Goal: Transaction & Acquisition: Purchase product/service

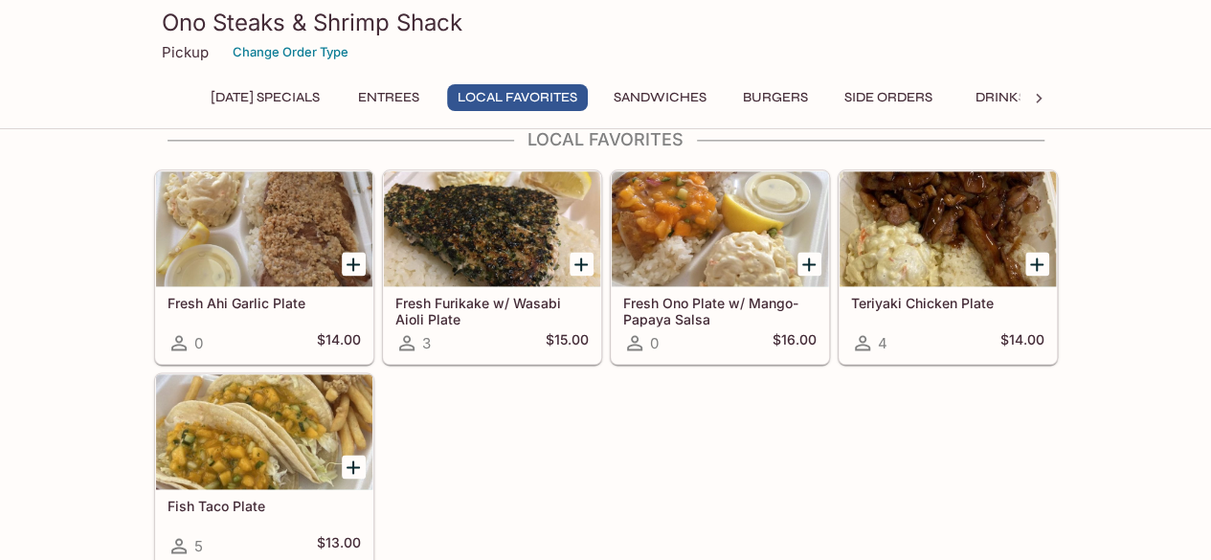
scroll to position [1189, 0]
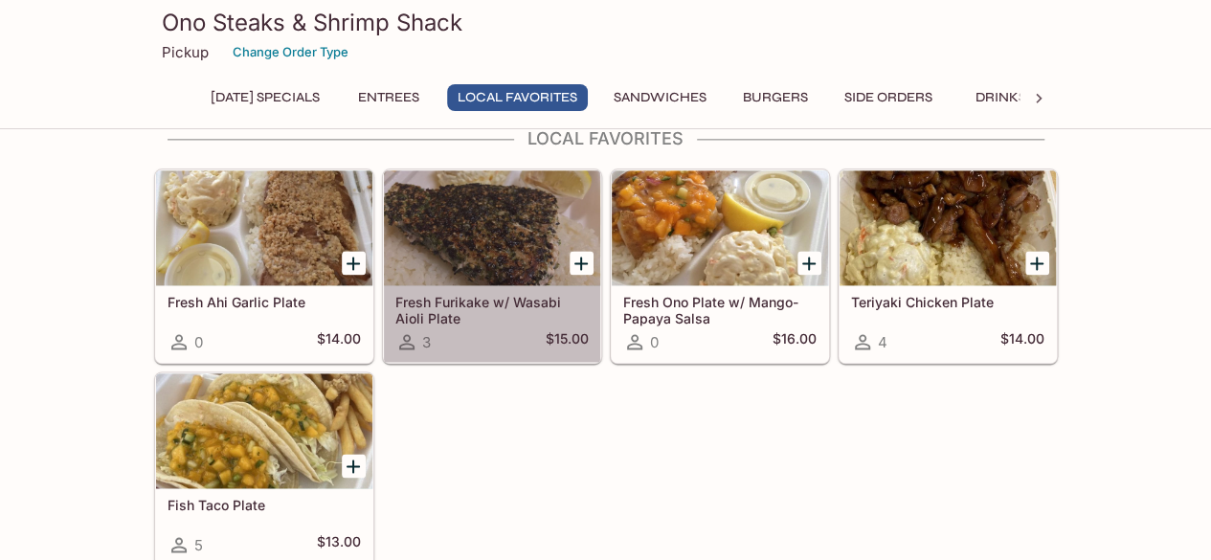
click at [444, 176] on div at bounding box center [492, 227] width 216 height 115
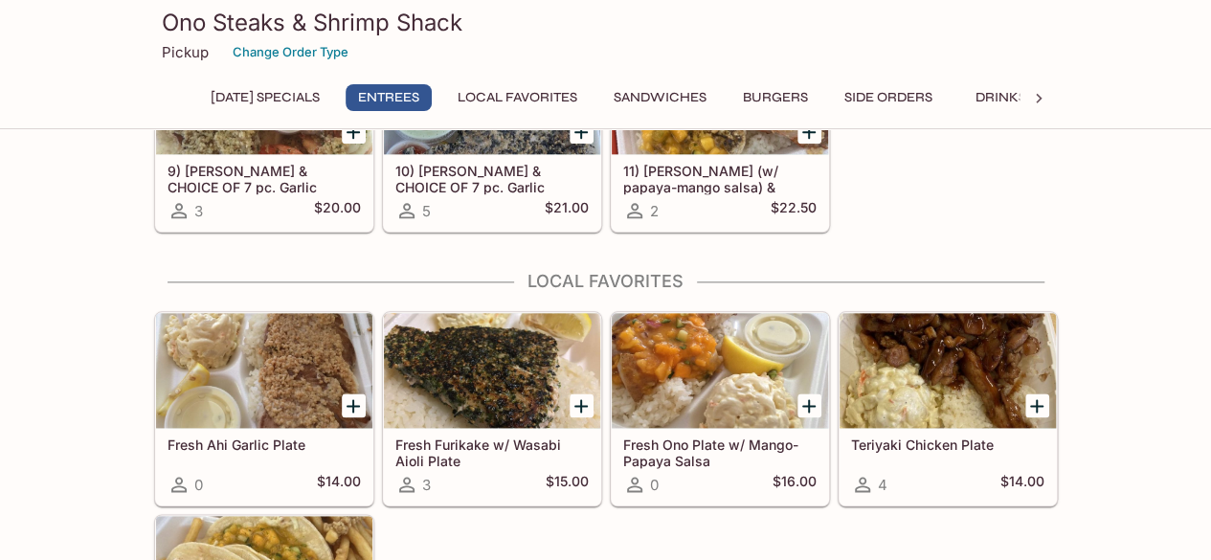
scroll to position [1045, 0]
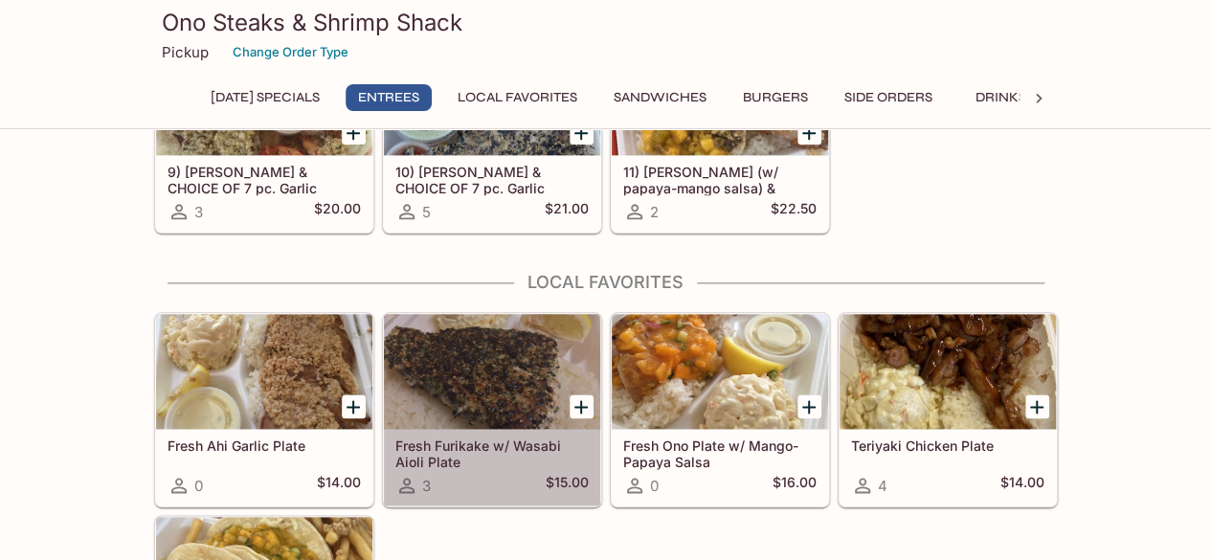
click at [500, 365] on div at bounding box center [492, 371] width 216 height 115
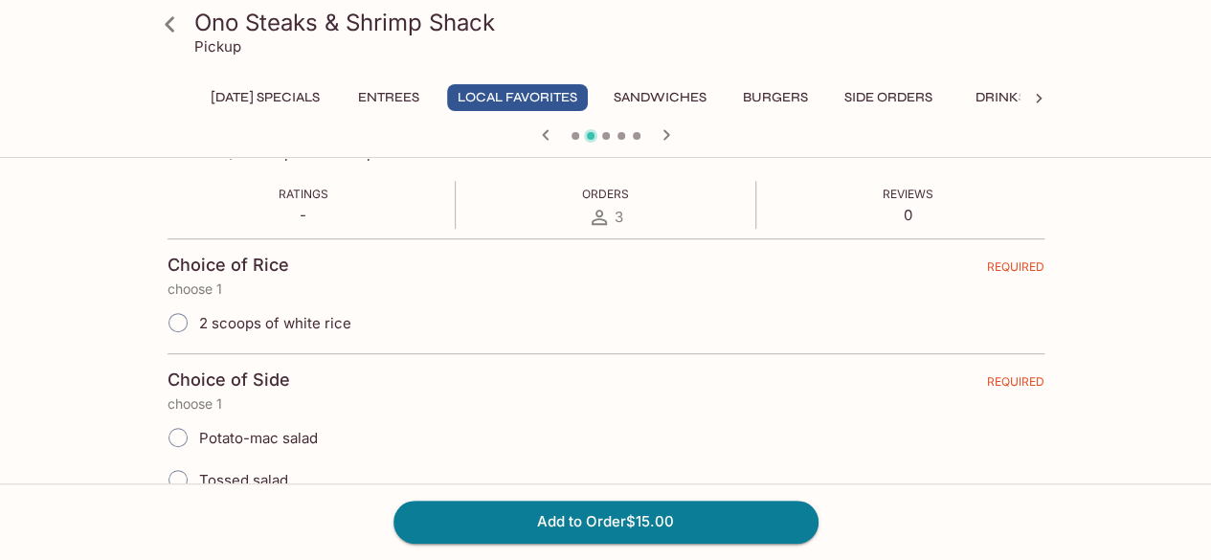
scroll to position [366, 0]
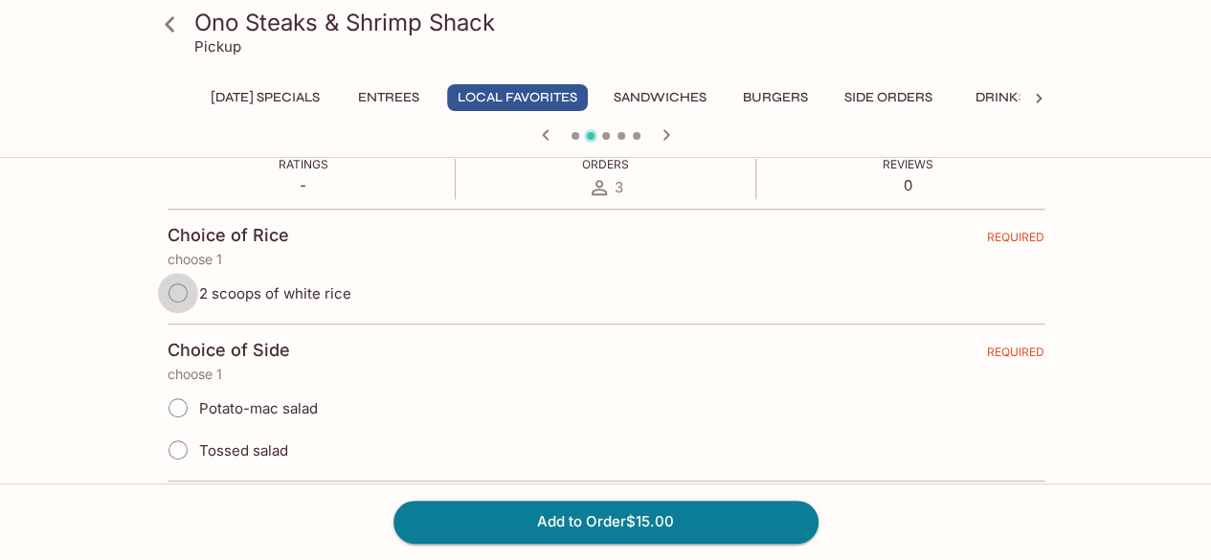
click at [172, 289] on input "2 scoops of white rice" at bounding box center [178, 293] width 40 height 40
radio input "true"
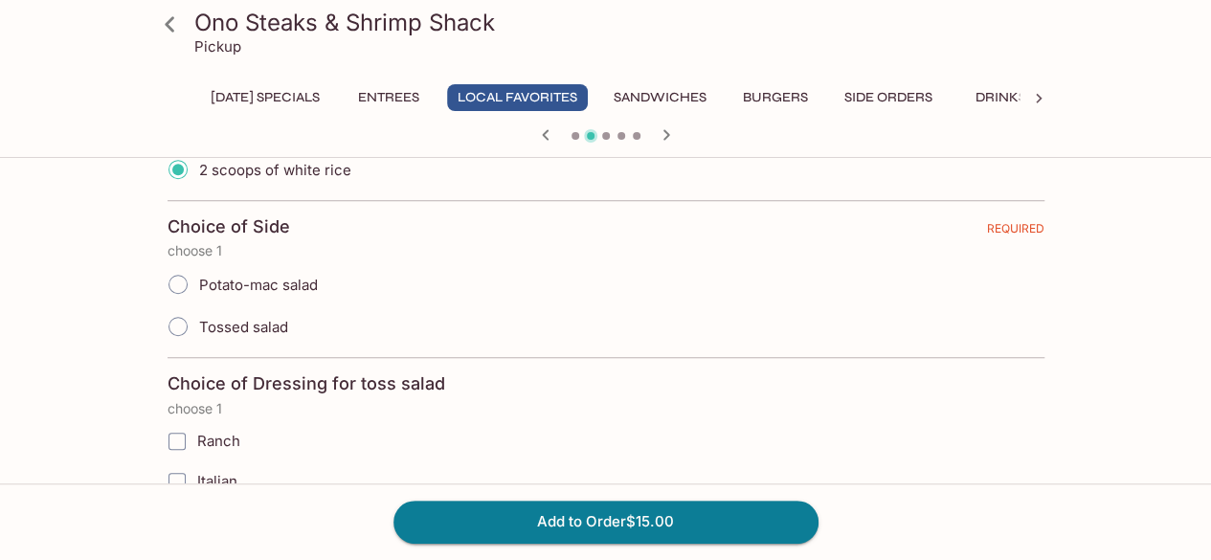
scroll to position [507, 0]
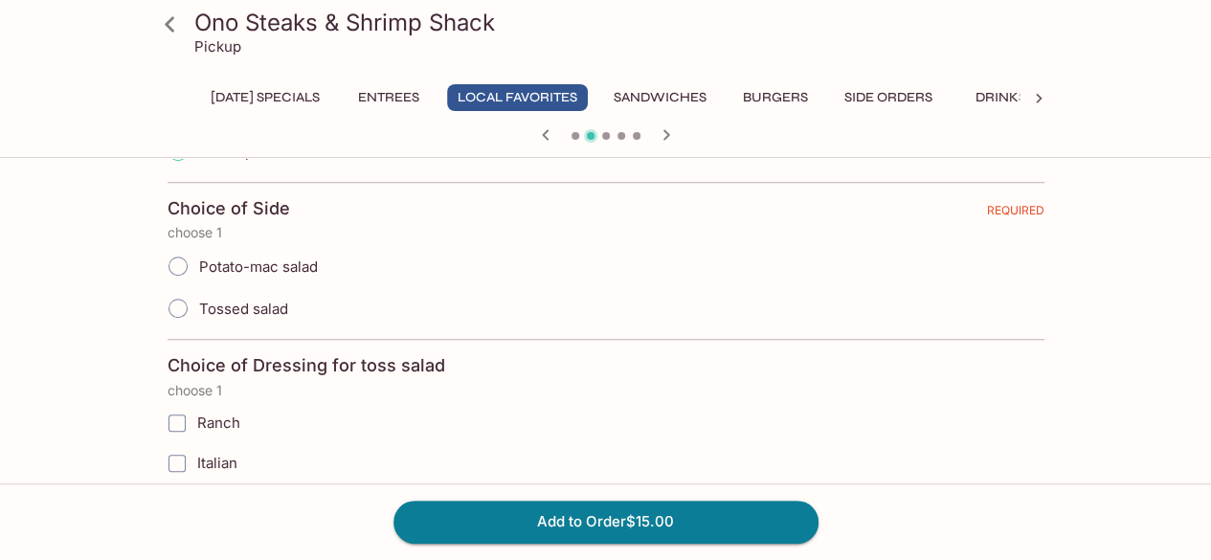
click at [175, 303] on input "Tossed salad" at bounding box center [178, 308] width 40 height 40
radio input "true"
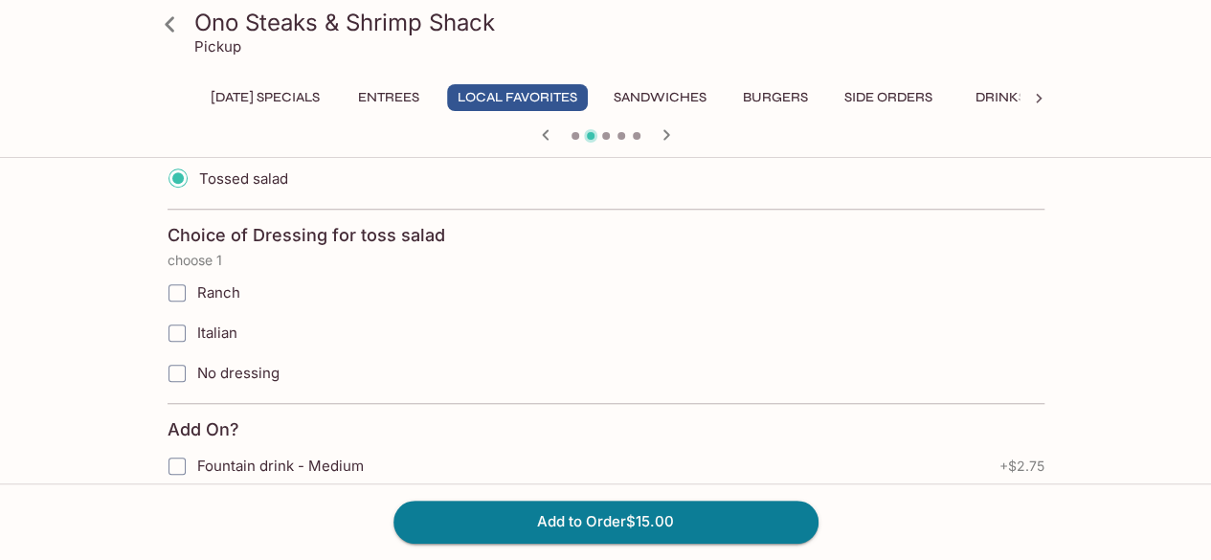
scroll to position [639, 0]
click at [175, 286] on input "Ranch" at bounding box center [177, 291] width 38 height 38
checkbox input "true"
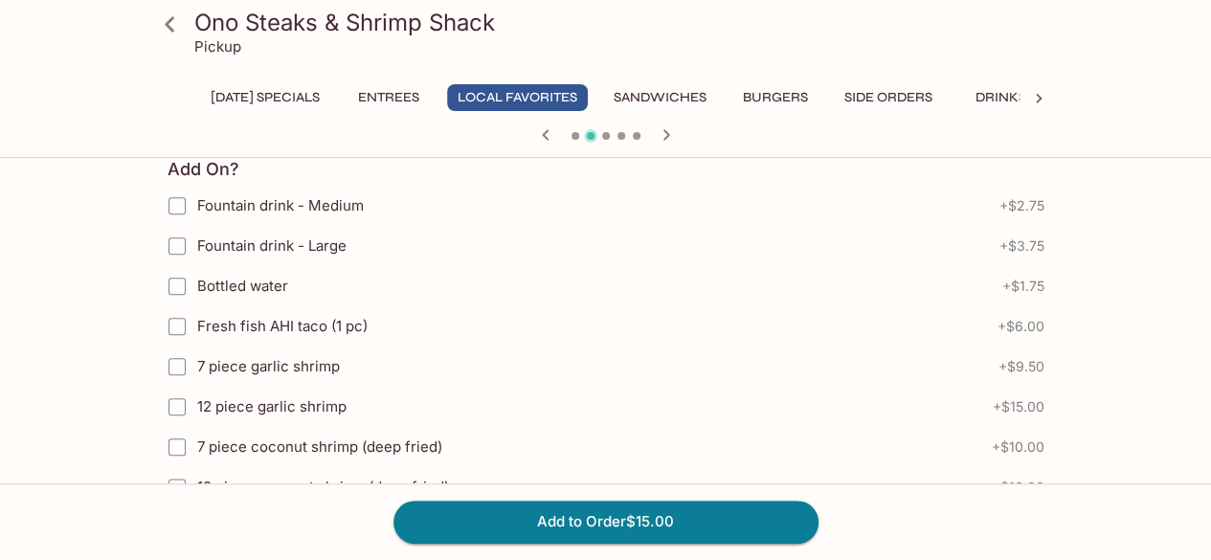
scroll to position [900, 0]
click at [172, 236] on input "Fountain drink - Large" at bounding box center [177, 244] width 38 height 38
checkbox input "true"
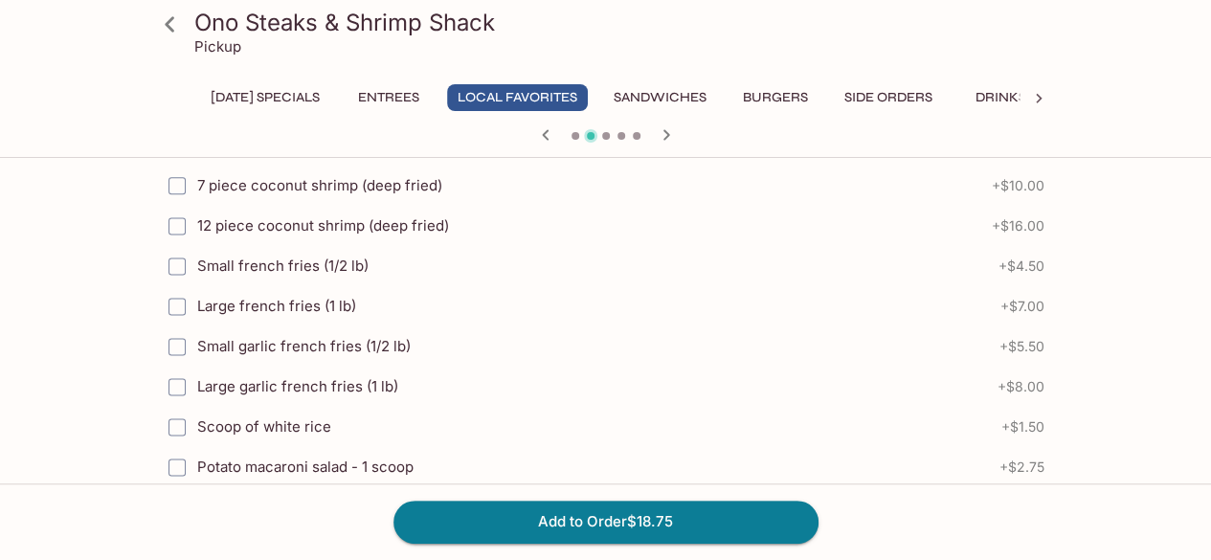
scroll to position [1164, 0]
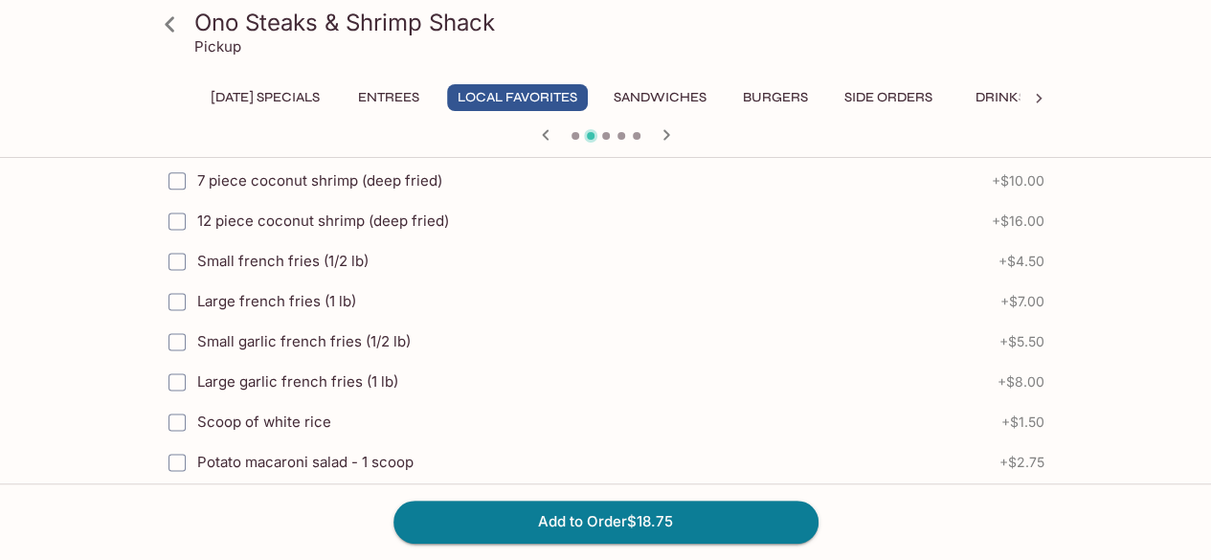
click at [178, 288] on input "Large french fries (1 lb)" at bounding box center [177, 301] width 38 height 38
checkbox input "true"
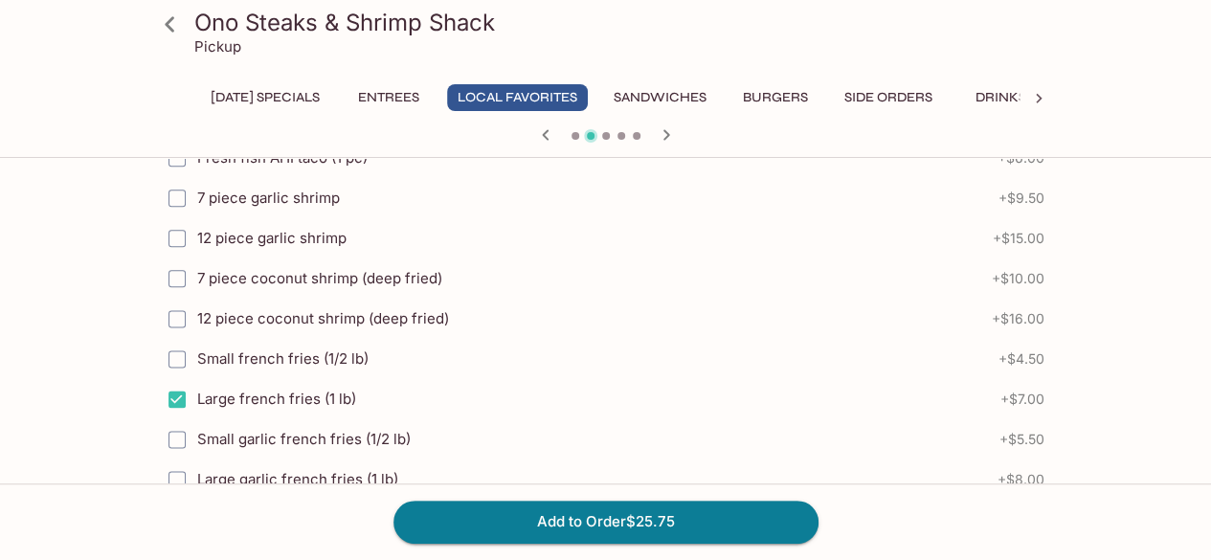
scroll to position [1071, 0]
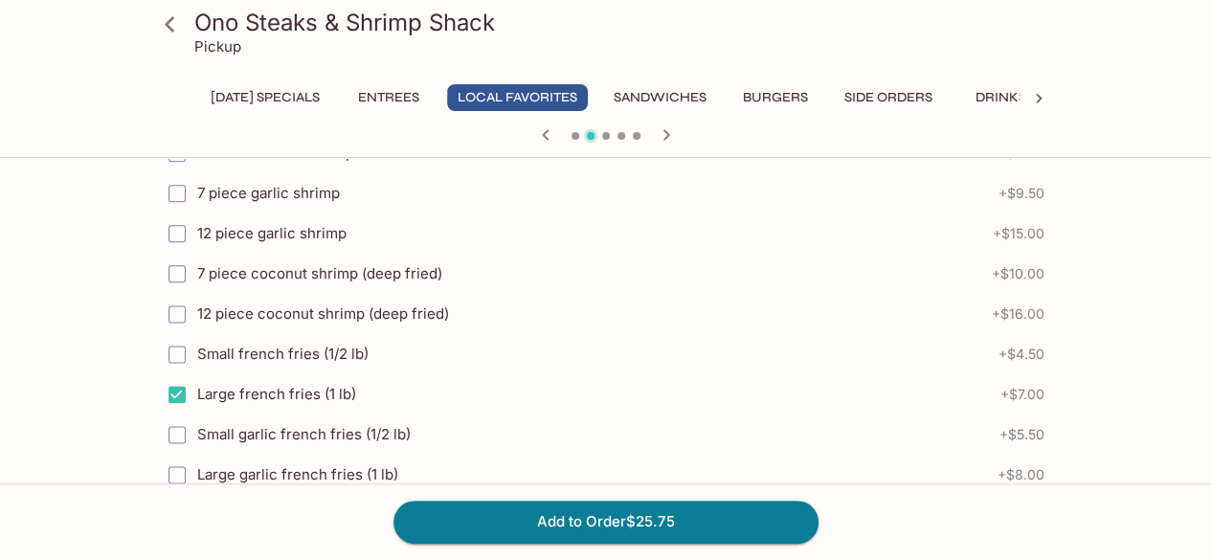
click at [172, 340] on input "Small french fries (1/2 lb)" at bounding box center [177, 354] width 38 height 38
checkbox input "true"
click at [181, 387] on input "Large french fries (1 lb)" at bounding box center [177, 394] width 38 height 38
checkbox input "false"
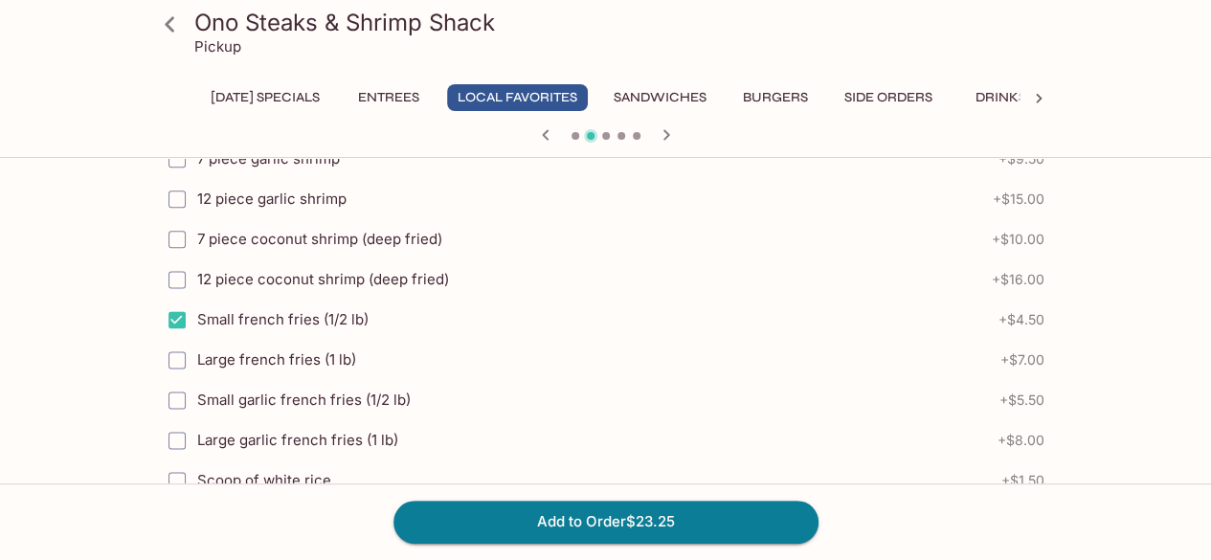
scroll to position [1113, 0]
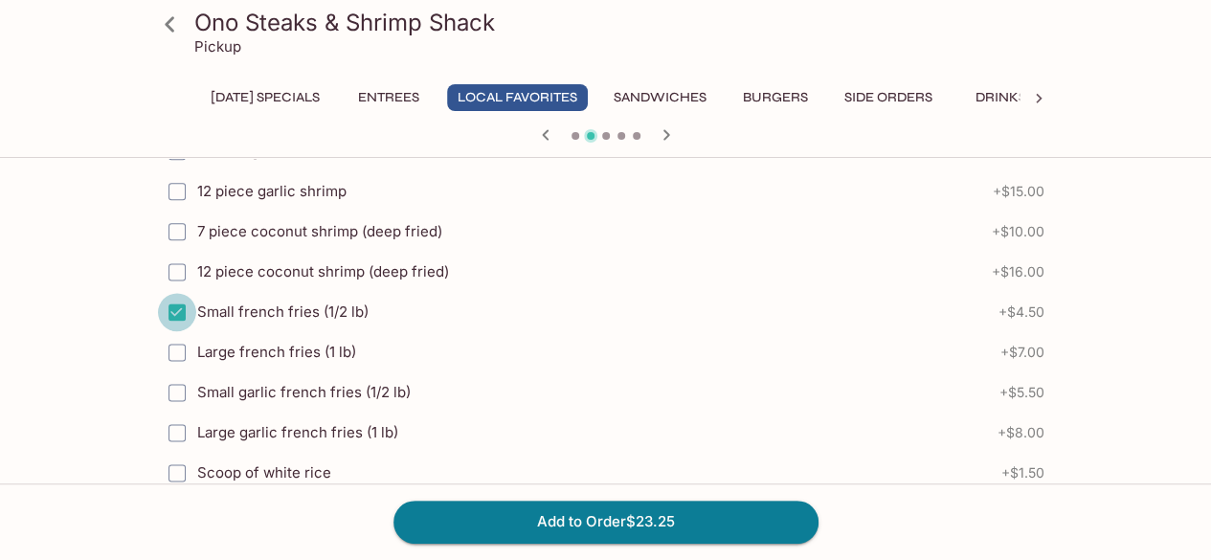
click at [186, 303] on input "Small french fries (1/2 lb)" at bounding box center [177, 312] width 38 height 38
checkbox input "false"
click at [173, 377] on input "Small garlic french fries (1/2 lb)" at bounding box center [177, 392] width 38 height 38
checkbox input "true"
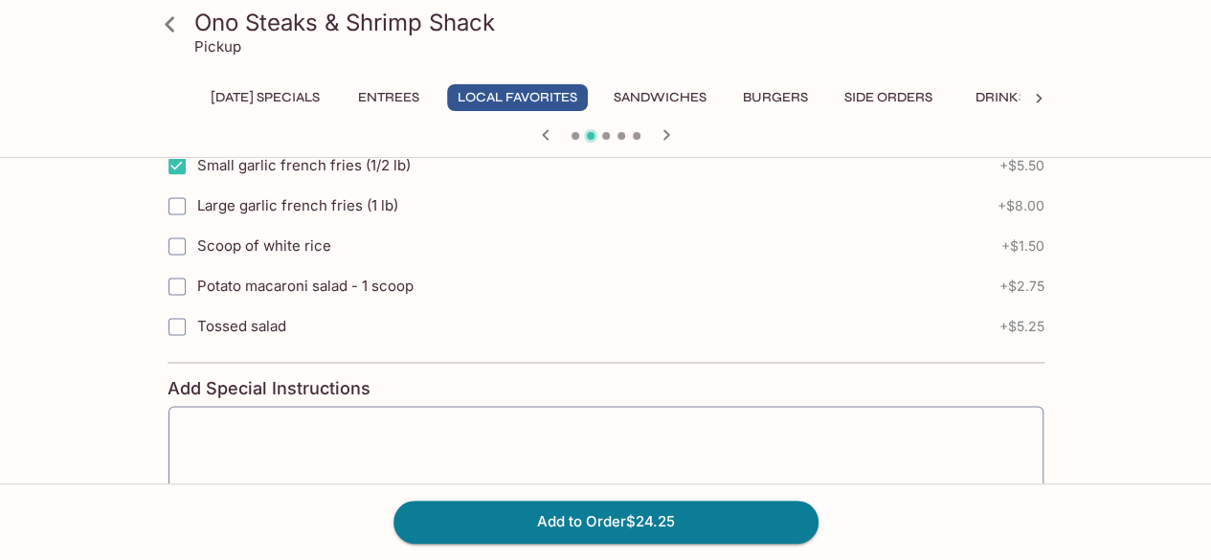
scroll to position [1339, 0]
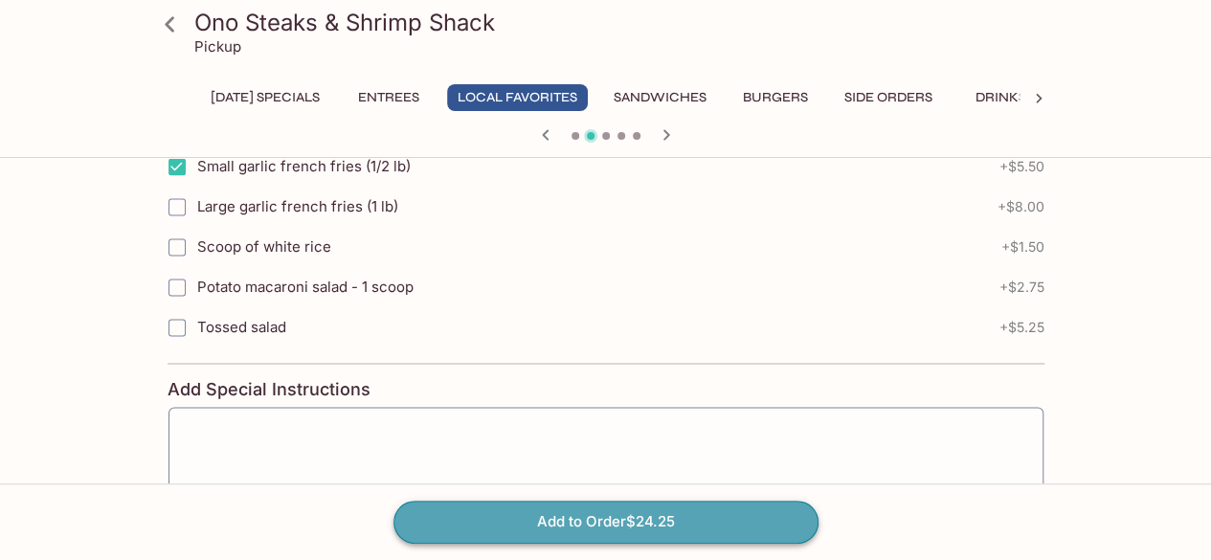
click at [574, 522] on button "Add to Order $24.25" at bounding box center [605, 522] width 425 height 42
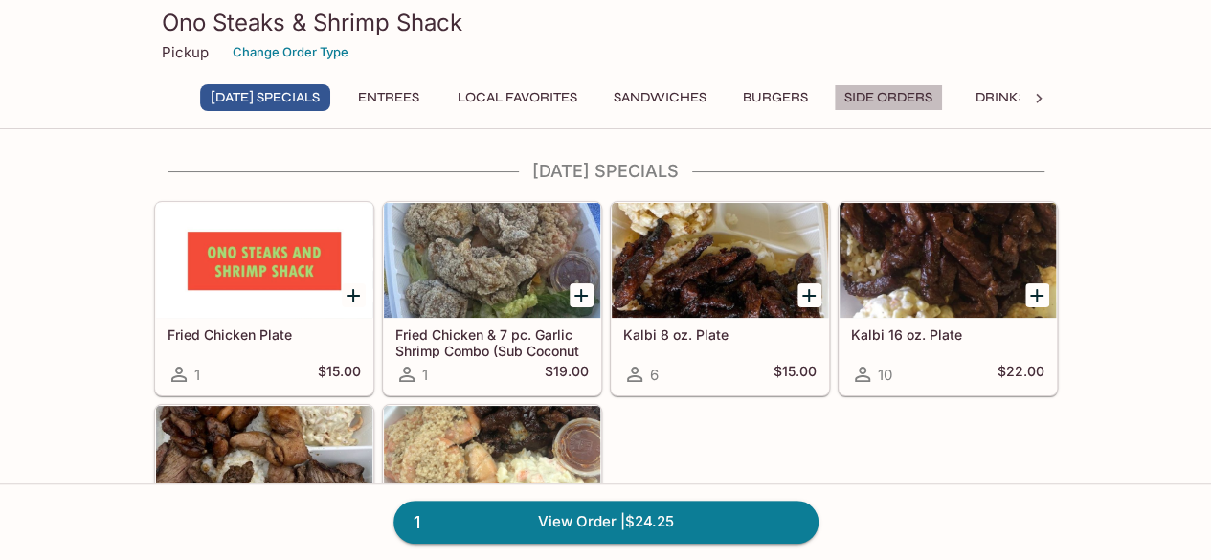
click at [929, 101] on button "Side Orders" at bounding box center [888, 97] width 109 height 27
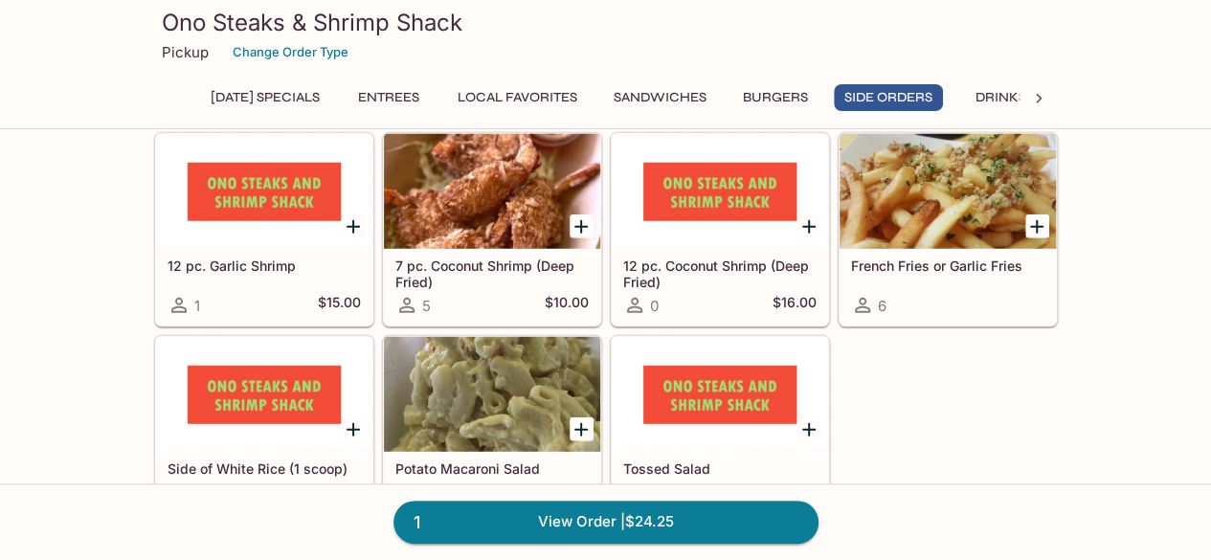
scroll to position [2453, 0]
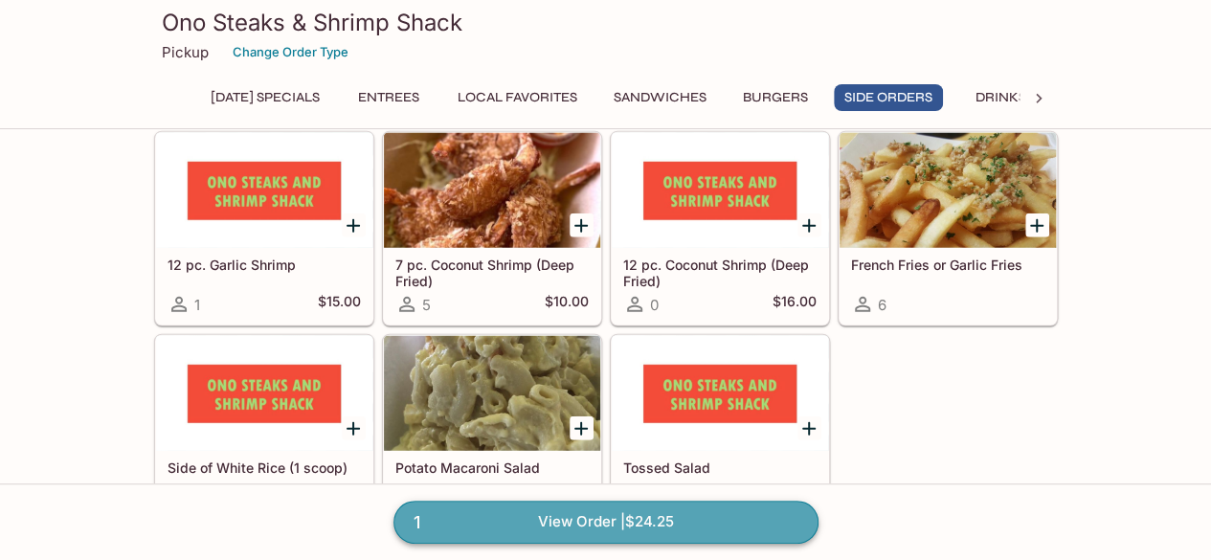
click at [712, 522] on link "1 View Order | $24.25" at bounding box center [605, 522] width 425 height 42
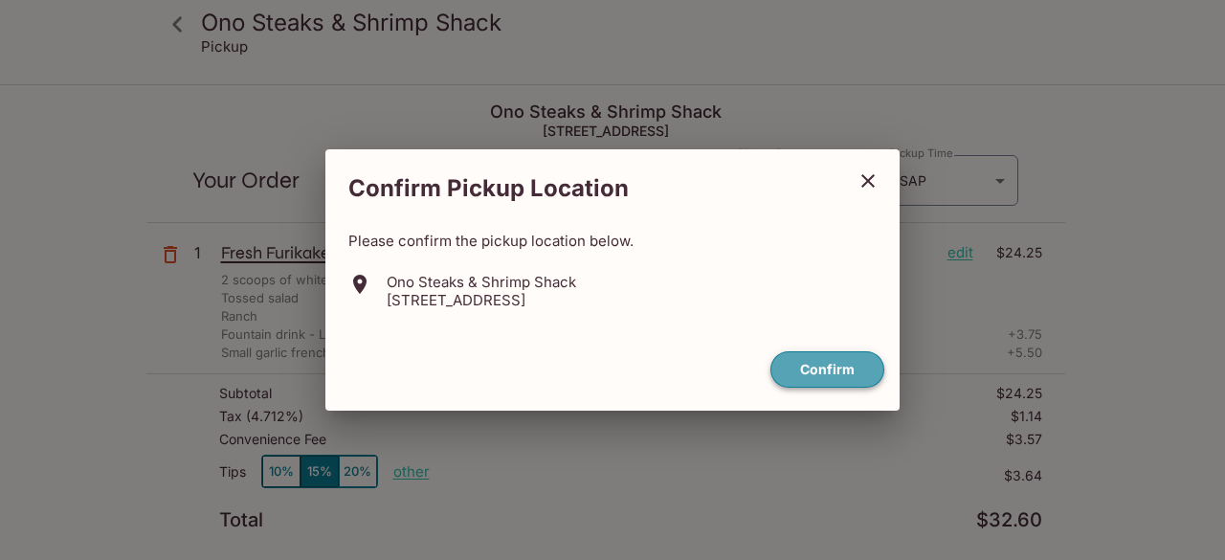
click at [859, 365] on button "Confirm" at bounding box center [828, 369] width 114 height 37
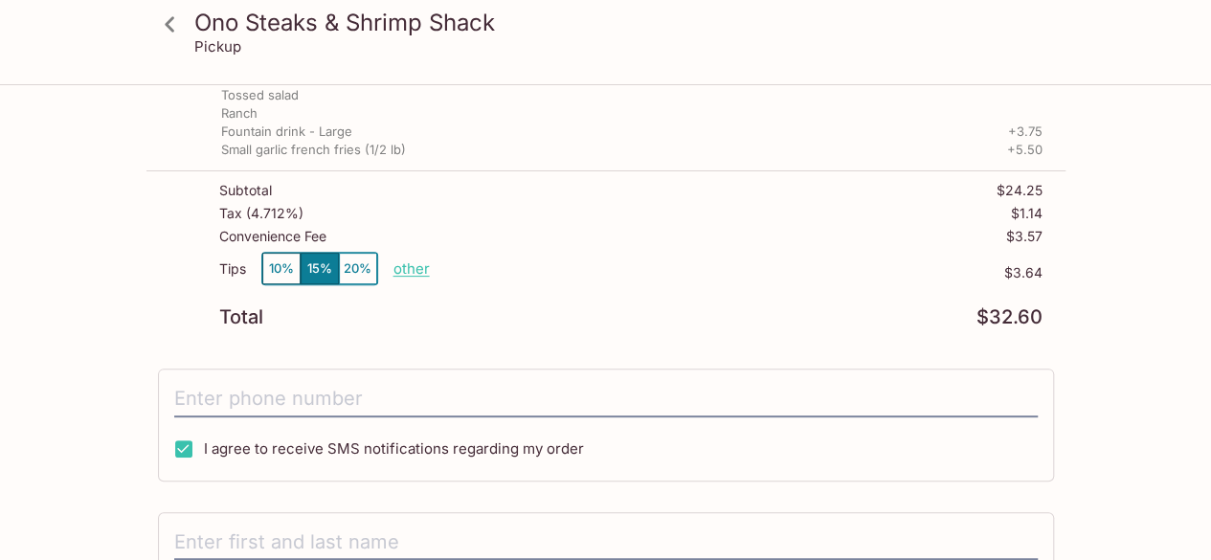
scroll to position [205, 0]
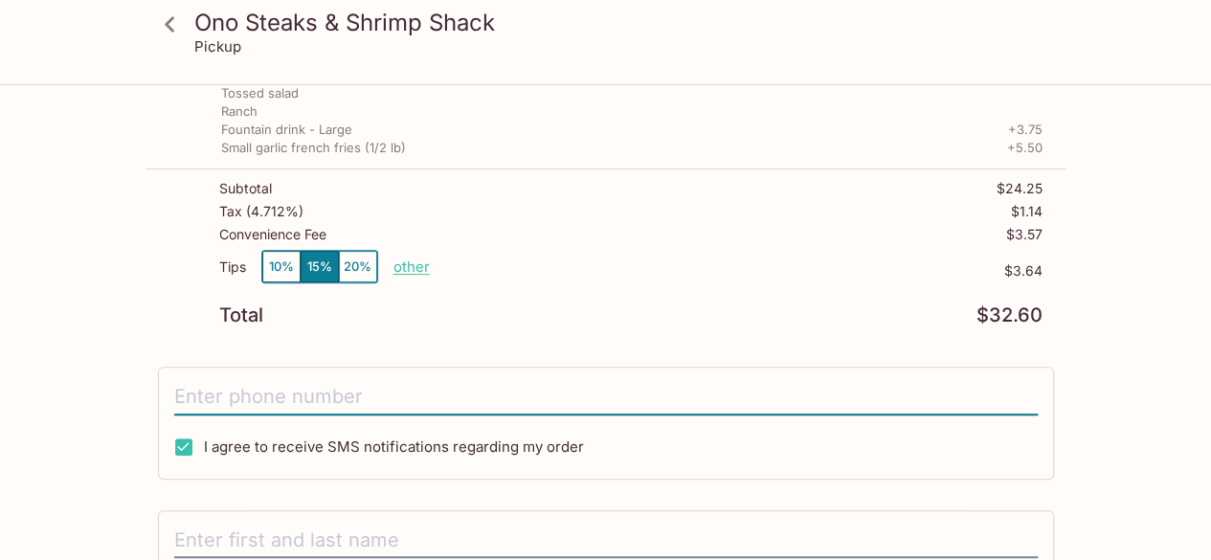
click at [208, 405] on input "tel" at bounding box center [605, 397] width 863 height 36
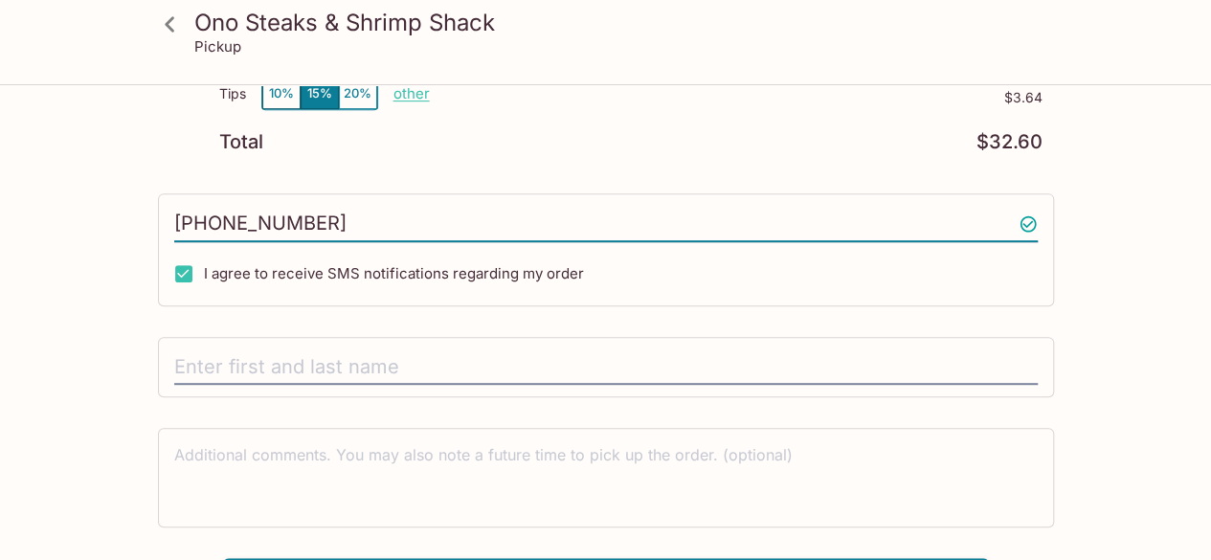
scroll to position [379, 0]
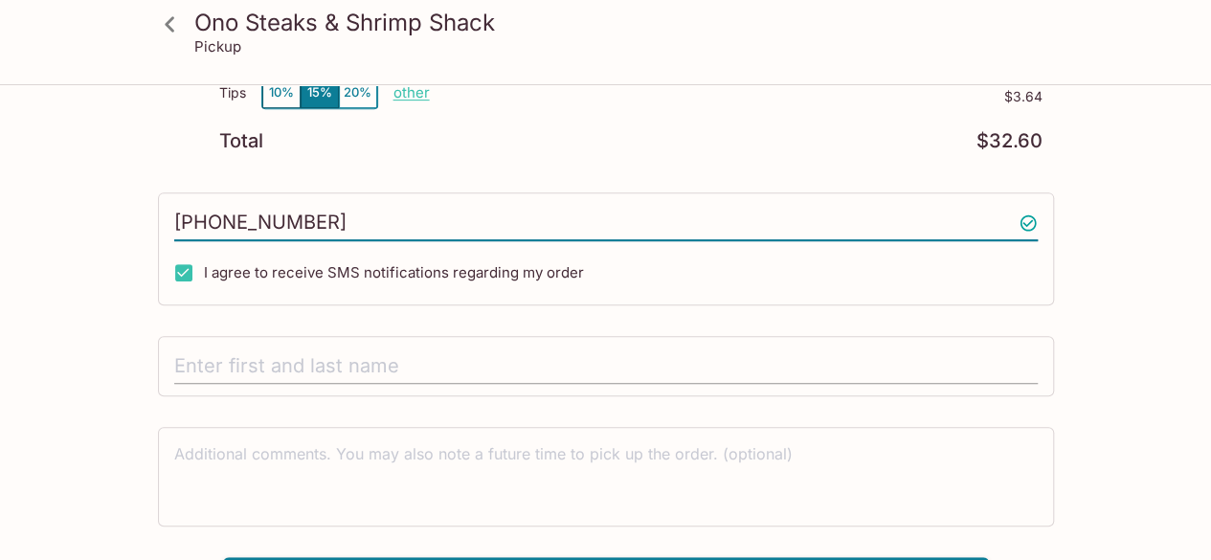
type input "[PHONE_NUMBER]"
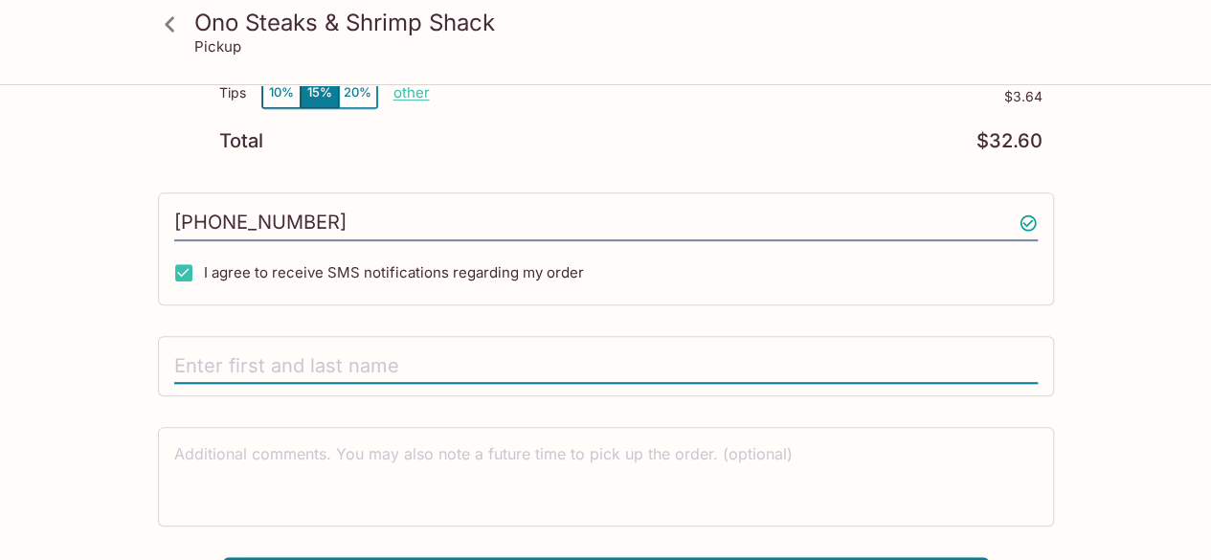
click at [326, 359] on input "text" at bounding box center [605, 366] width 863 height 36
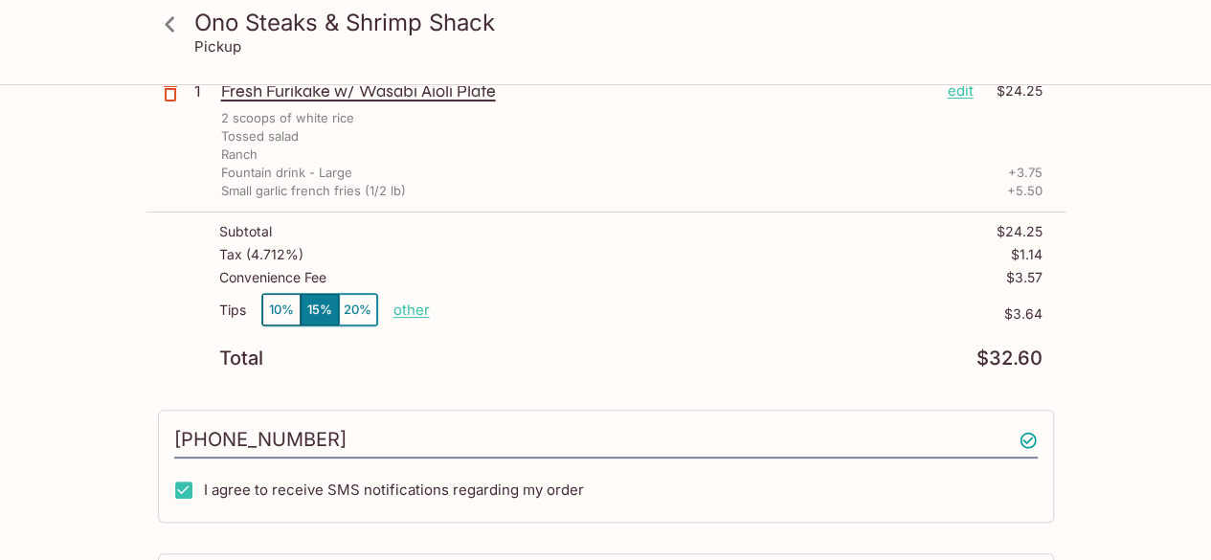
scroll to position [159, 0]
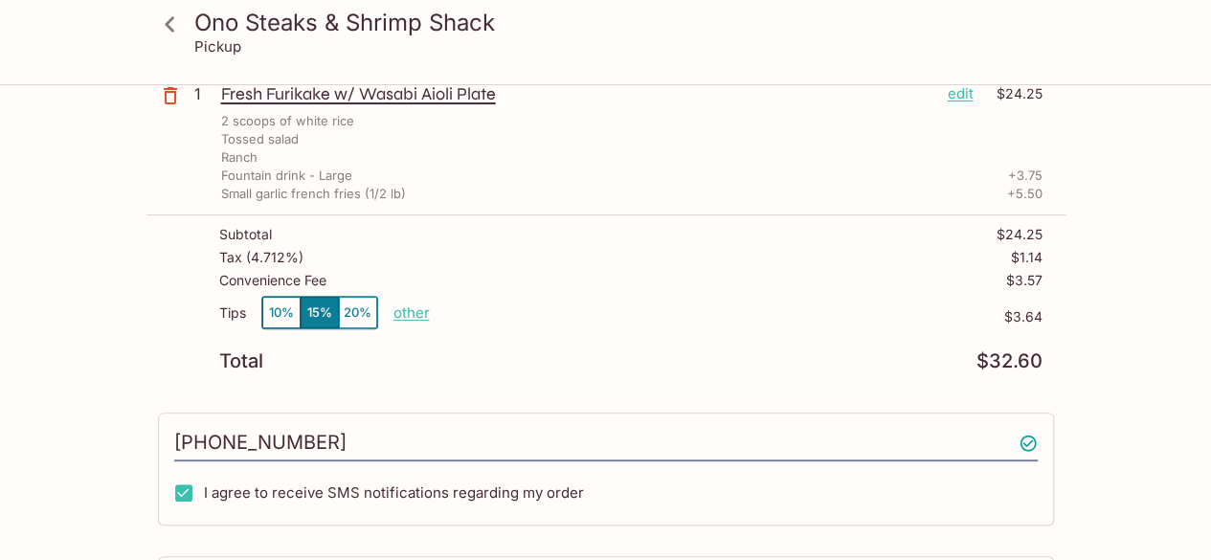
type input "[PERSON_NAME]"
click at [412, 315] on p "other" at bounding box center [411, 312] width 36 height 18
type input "0.00"
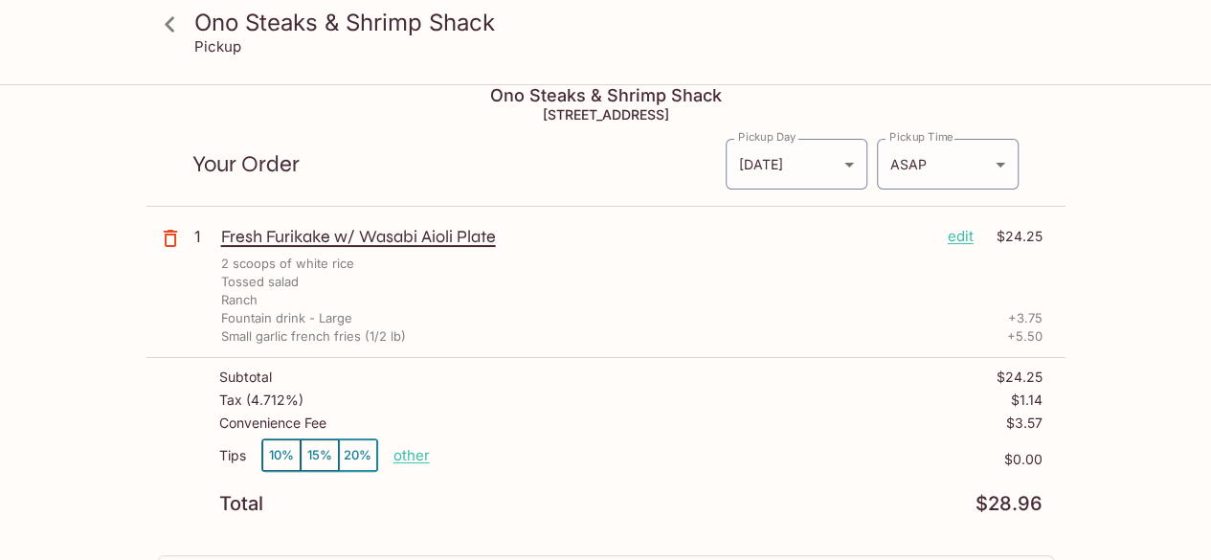
scroll to position [0, 0]
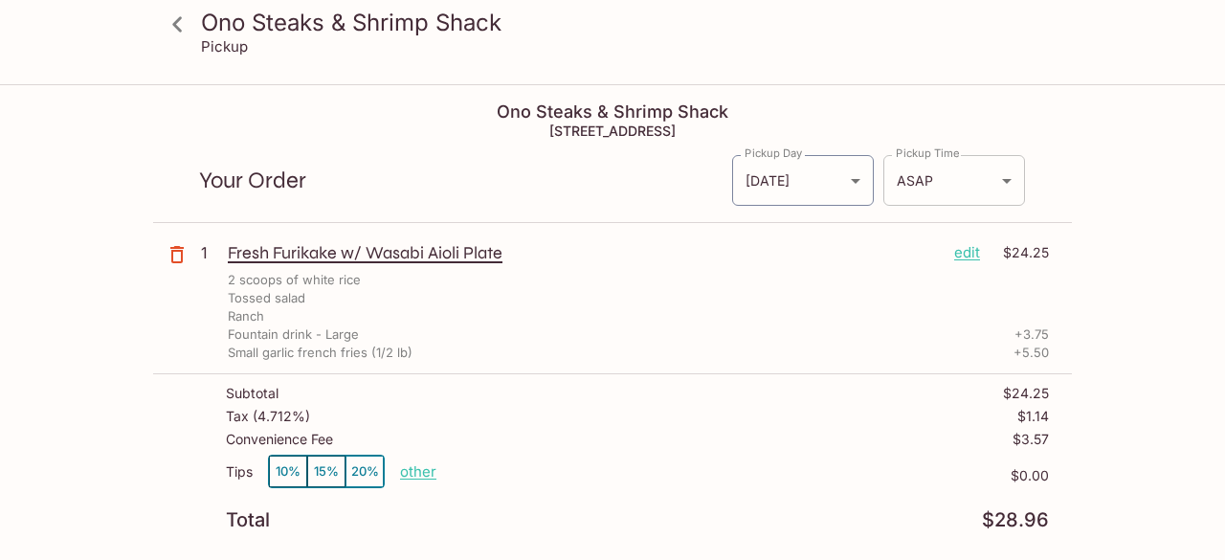
click at [979, 181] on body "Ono Steaks & Shrimp Shack Pickup Ono Steaks & Shrimp Shack 41-037 [GEOGRAPHIC_D…" at bounding box center [612, 366] width 1225 height 560
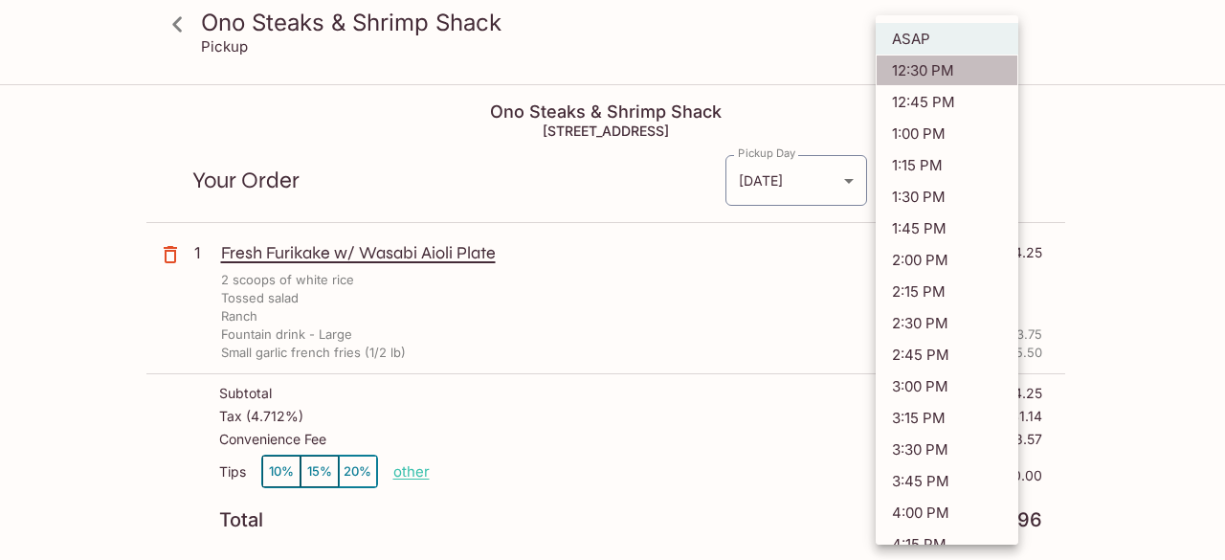
click at [965, 66] on li "12:30 PM" at bounding box center [947, 71] width 143 height 32
type input "[DATE]T22:30:49.000000Z"
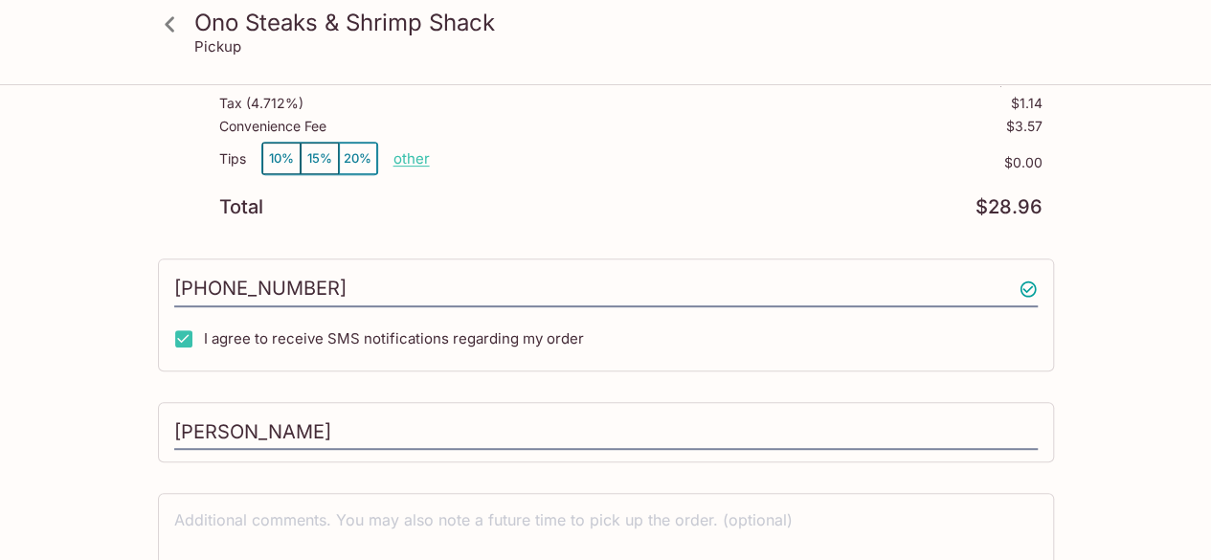
scroll to position [417, 0]
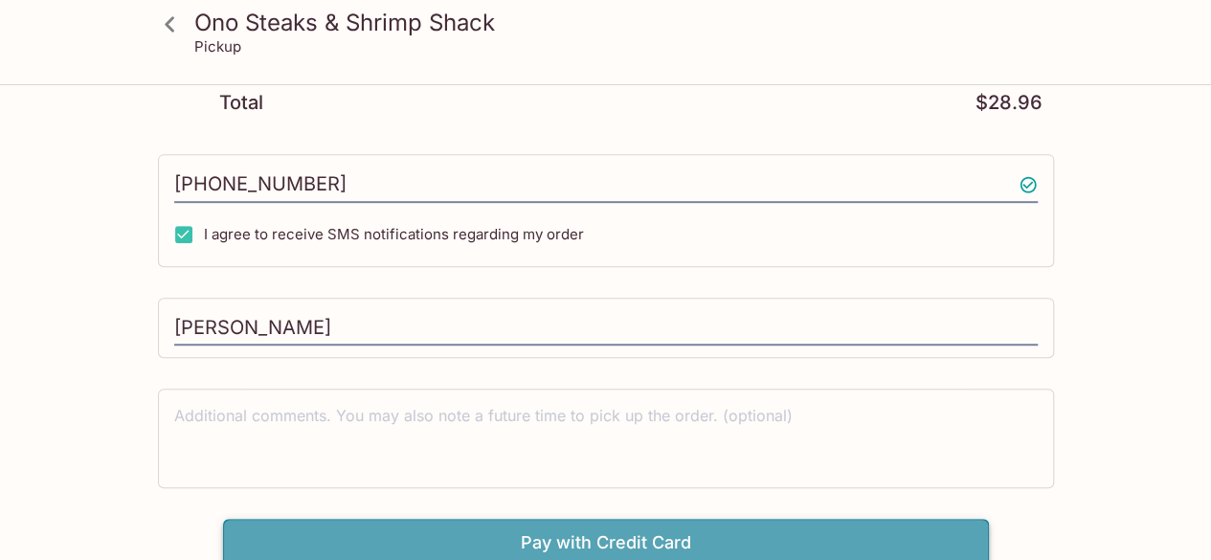
click at [714, 525] on button "Pay with Credit Card" at bounding box center [606, 543] width 766 height 48
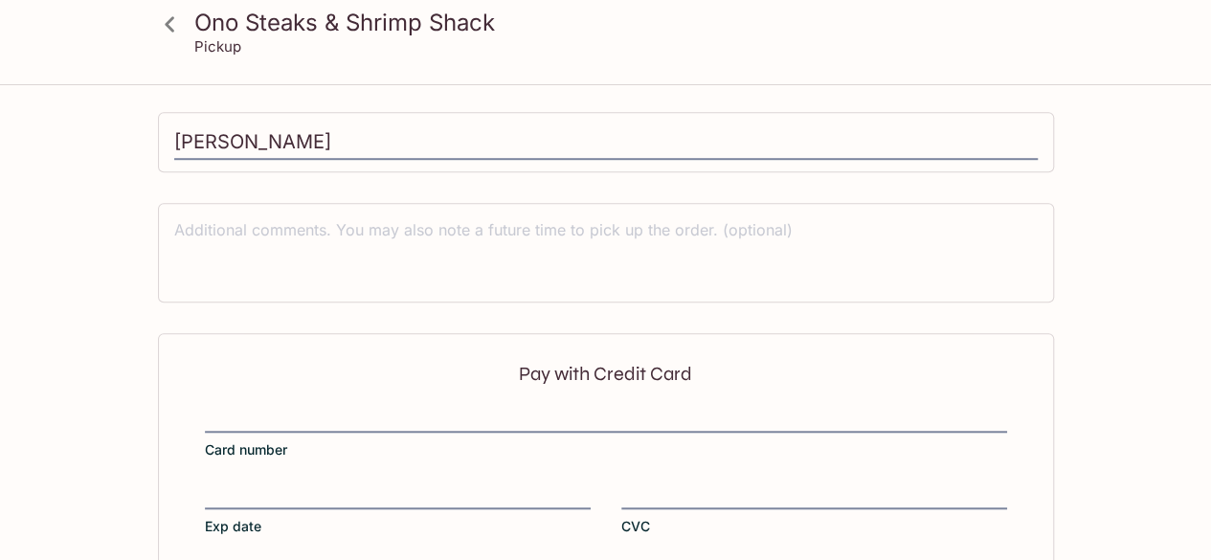
scroll to position [705, 0]
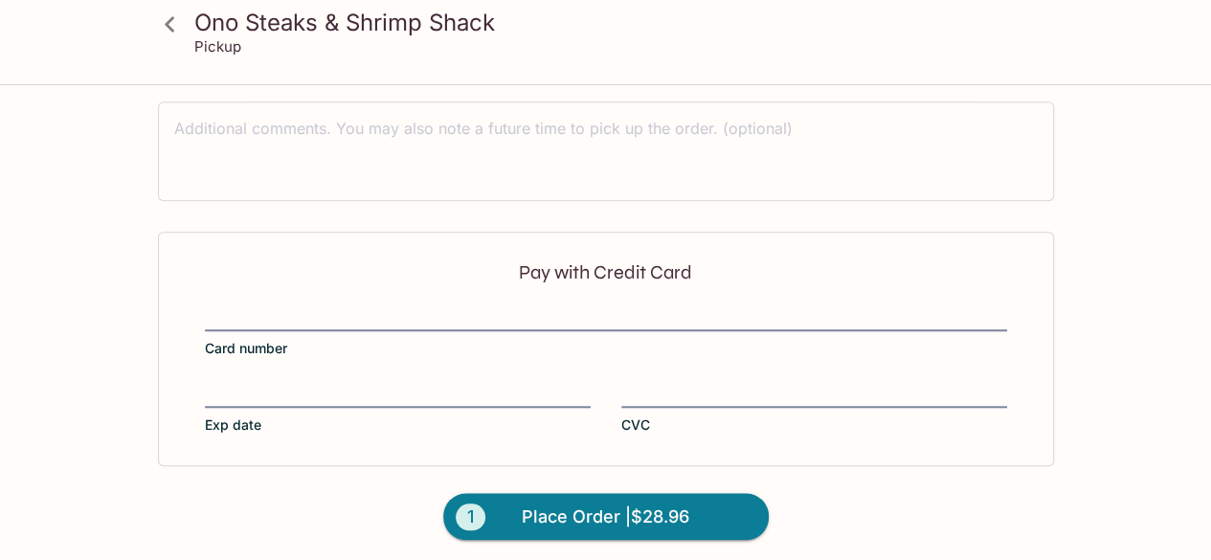
click at [534, 294] on div "Pay with Credit Card Card number Exp date CVC" at bounding box center [606, 349] width 896 height 234
click at [365, 294] on div "Pay with Credit Card Card number Exp date CVC" at bounding box center [606, 349] width 896 height 234
click at [660, 512] on span "Place Order | $28.96" at bounding box center [606, 517] width 168 height 31
